Goal: Information Seeking & Learning: Learn about a topic

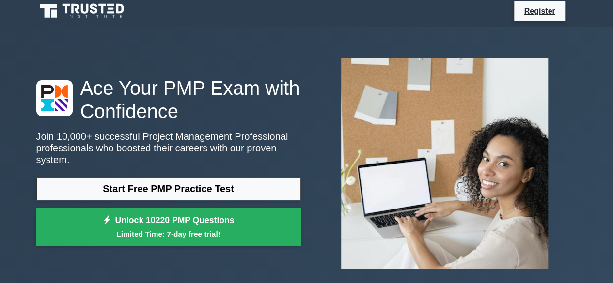
scroll to position [5, 0]
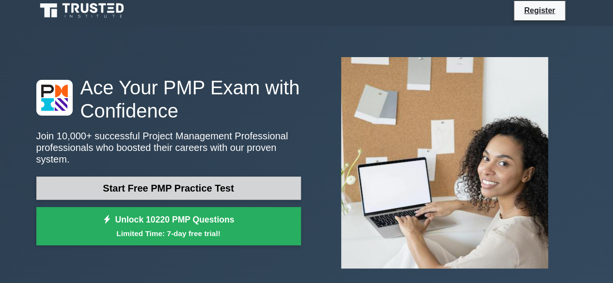
click at [143, 180] on link "Start Free PMP Practice Test" at bounding box center [168, 188] width 264 height 23
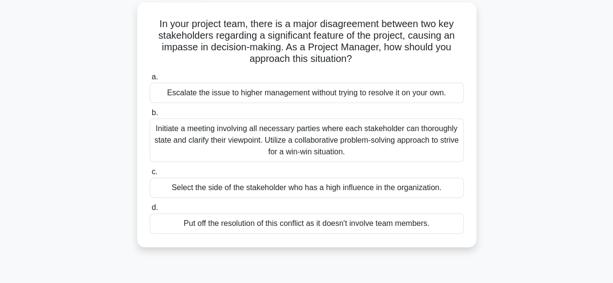
scroll to position [56, 0]
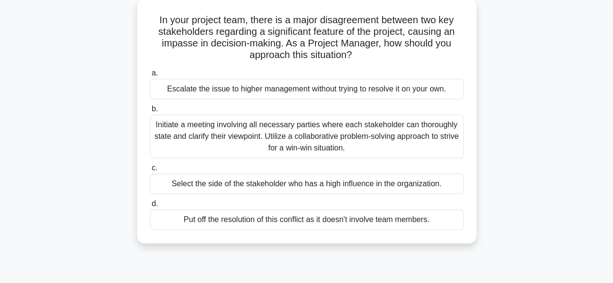
click at [185, 139] on div "Initiate a meeting involving all necessary parties where each stakeholder can t…" at bounding box center [307, 137] width 314 height 44
click at [150, 112] on input "b. Initiate a meeting involving all necessary parties where each stakeholder ca…" at bounding box center [150, 109] width 0 height 6
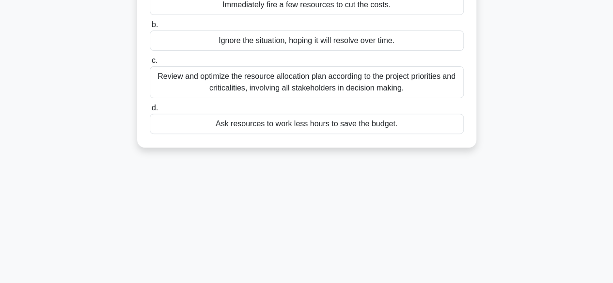
scroll to position [0, 0]
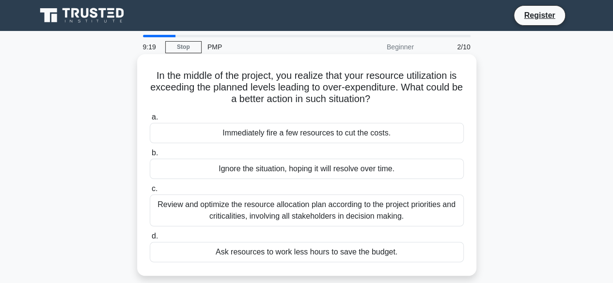
click at [202, 131] on div "Immediately fire a few resources to cut the costs." at bounding box center [307, 133] width 314 height 20
click at [150, 121] on input "a. Immediately fire a few resources to cut the costs." at bounding box center [150, 117] width 0 height 6
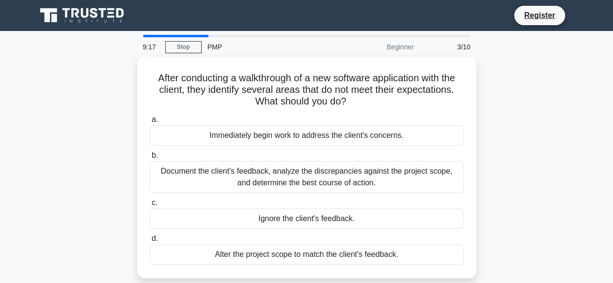
click at [202, 131] on div "Immediately begin work to address the client's concerns." at bounding box center [307, 135] width 314 height 20
click at [150, 123] on input "a. Immediately begin work to address the client's concerns." at bounding box center [150, 120] width 0 height 6
